Goal: Task Accomplishment & Management: Manage account settings

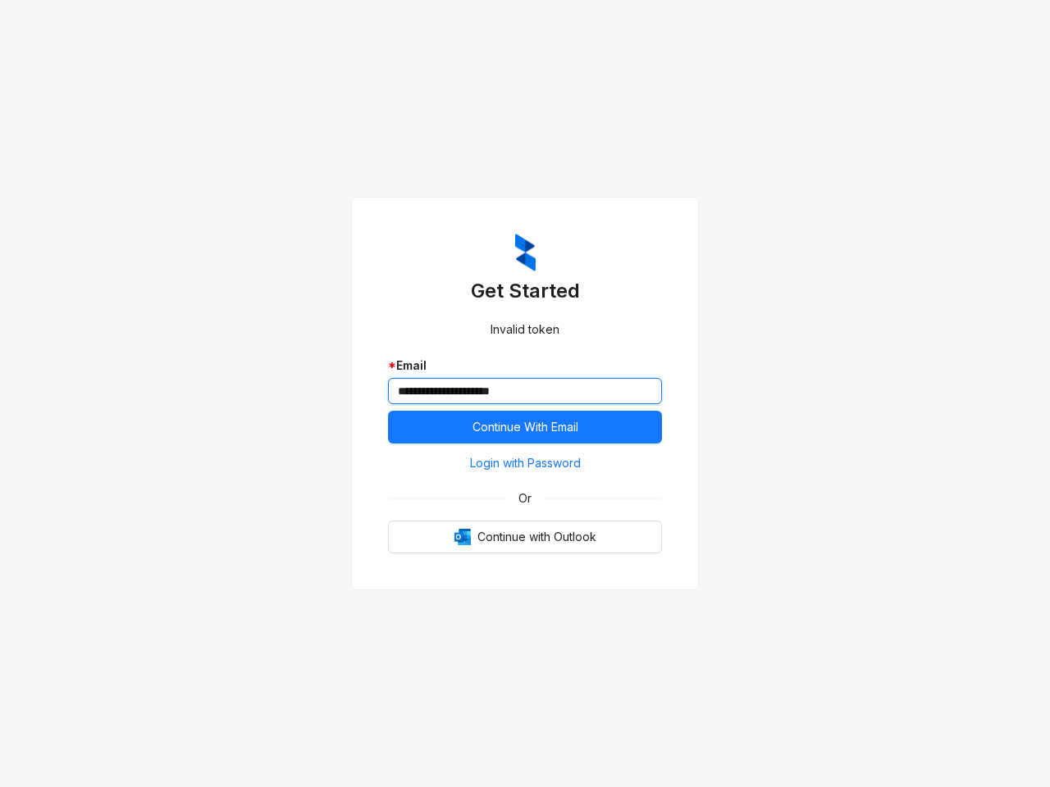
click at [525, 394] on input "**********" at bounding box center [525, 391] width 274 height 26
click at [525, 427] on span "Continue With Email" at bounding box center [525, 427] width 106 height 18
click at [525, 463] on span "Login with Password" at bounding box center [525, 463] width 111 height 18
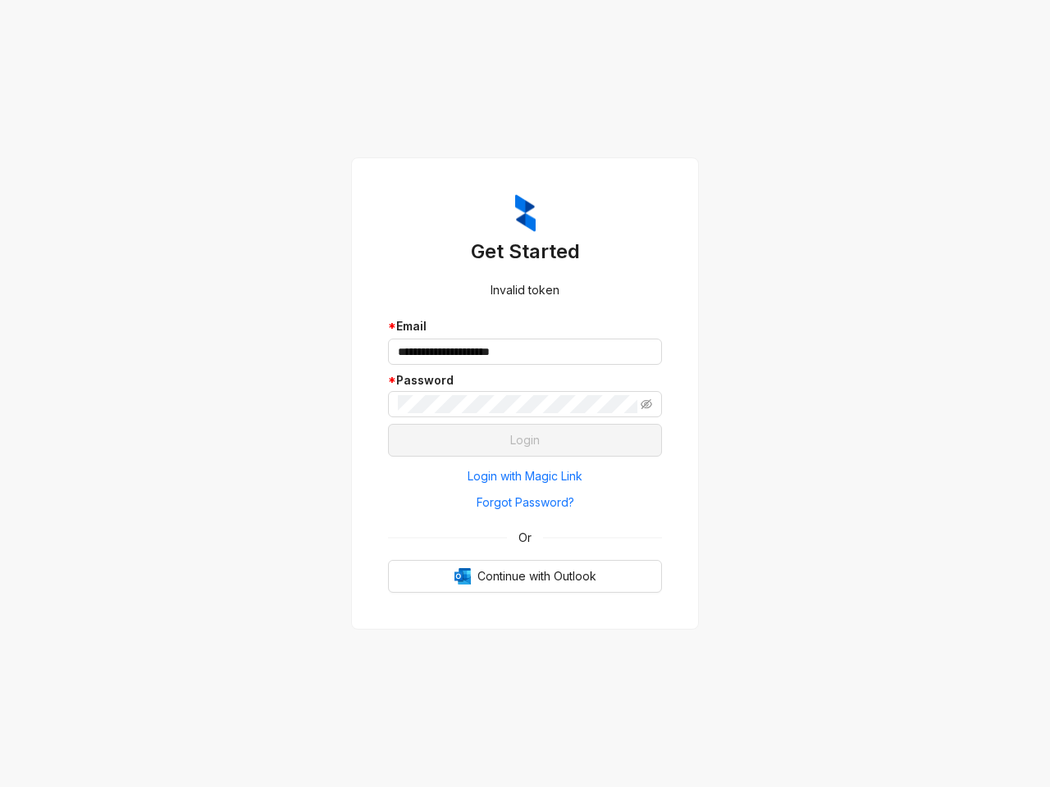
click at [525, 537] on span "Or" at bounding box center [525, 538] width 36 height 18
